Goal: Download file/media

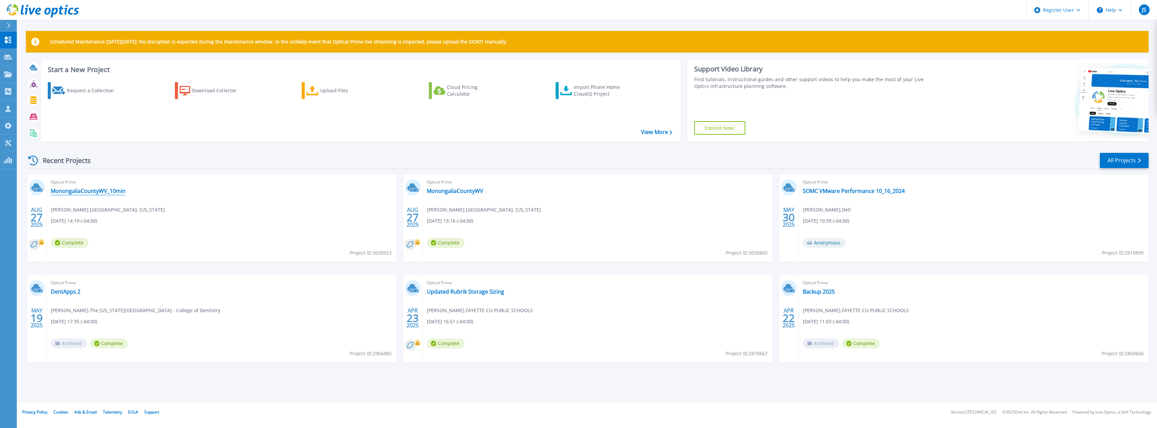
click at [111, 190] on link "MonongaliaCountyWV_10min" at bounding box center [88, 190] width 75 height 7
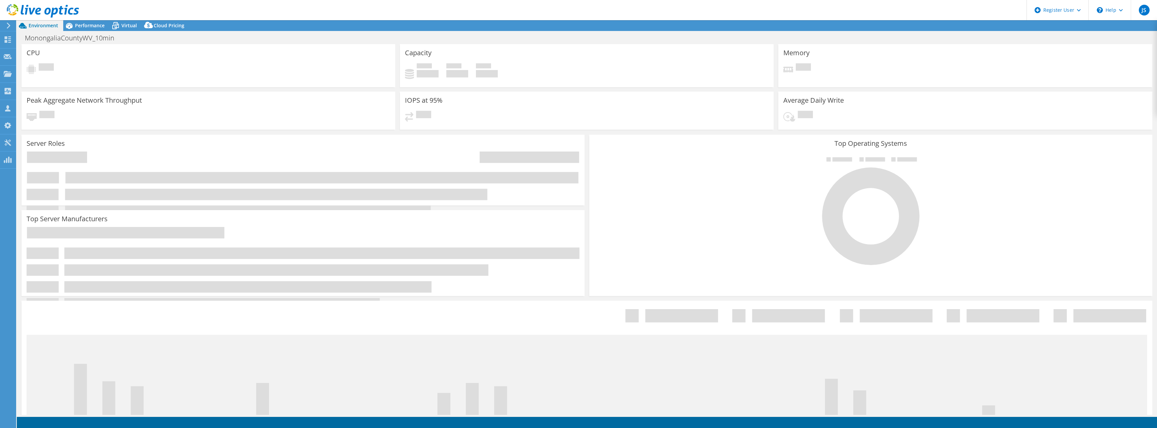
select select "USD"
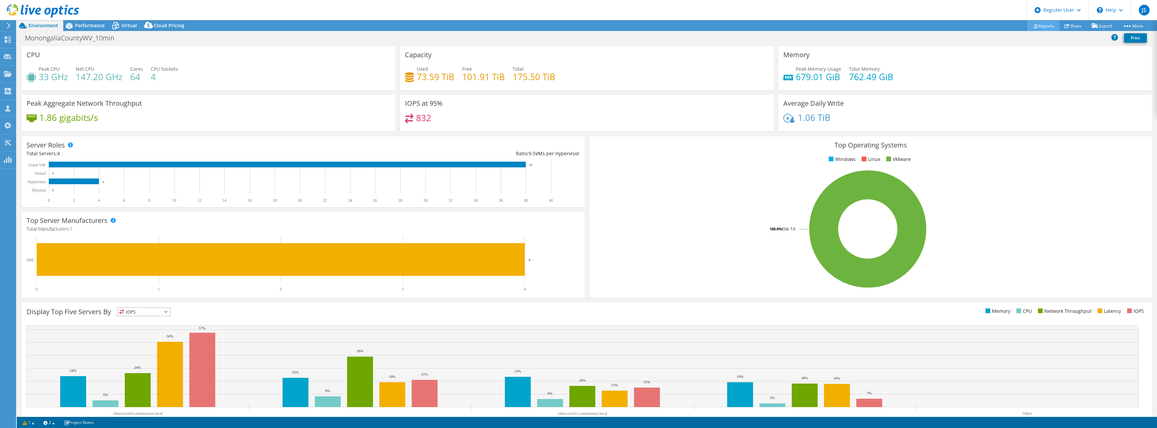
click at [1039, 27] on link "Reports" at bounding box center [1043, 26] width 32 height 10
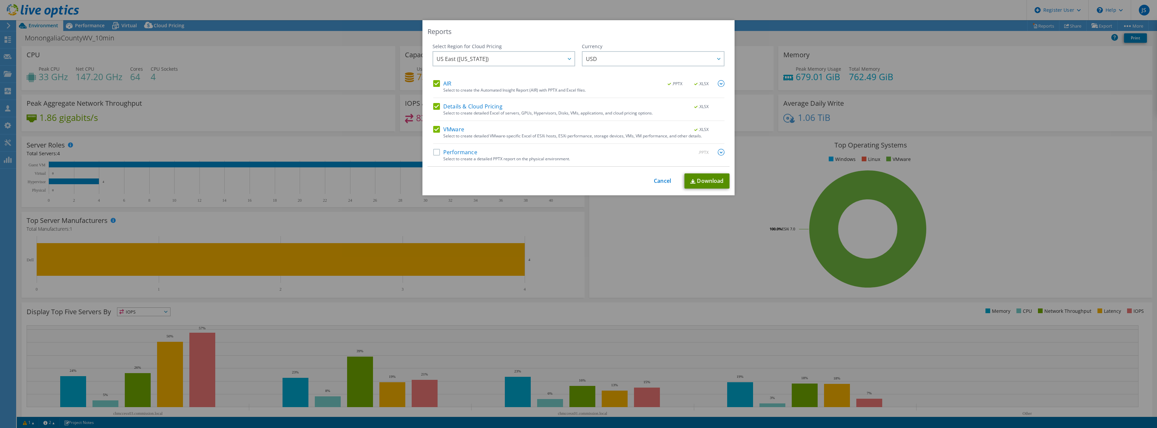
click at [707, 178] on link "Download" at bounding box center [707, 180] width 45 height 15
